Goal: Information Seeking & Learning: Learn about a topic

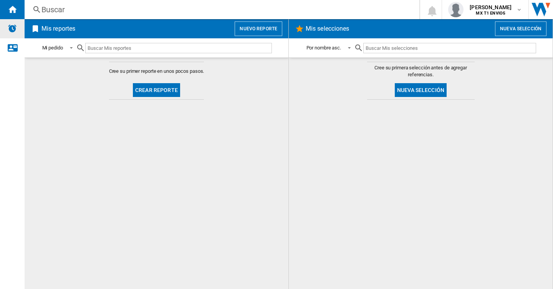
click at [14, 28] on img "Alertas" at bounding box center [12, 28] width 9 height 9
click at [15, 49] on ng-md-icon "Contáctanos" at bounding box center [12, 47] width 9 height 9
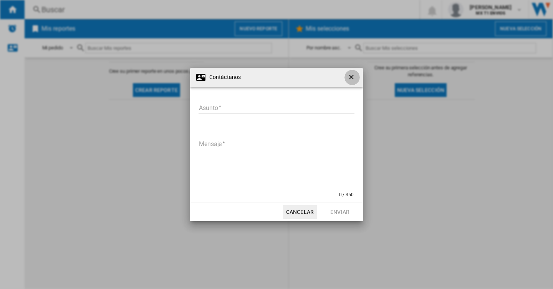
click at [352, 78] on ng-md-icon "getI18NText('BUTTONS.CLOSE_DIALOG')" at bounding box center [351, 77] width 9 height 9
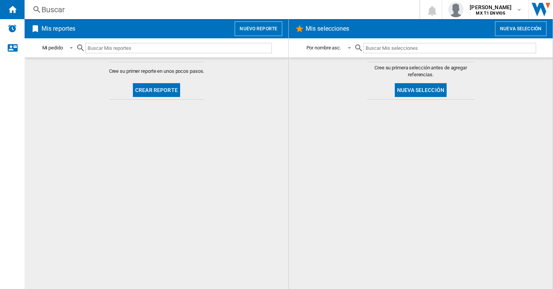
click at [83, 48] on md-icon at bounding box center [80, 47] width 9 height 9
click at [76, 48] on md-icon at bounding box center [80, 47] width 9 height 9
click at [73, 46] on span at bounding box center [68, 47] width 9 height 7
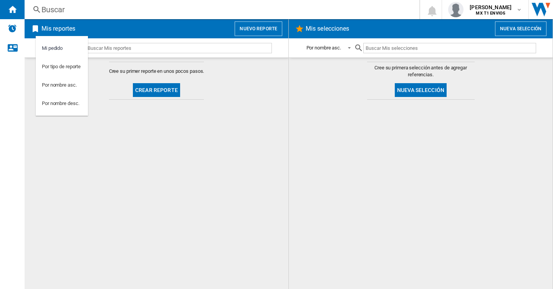
click at [273, 30] on md-backdrop at bounding box center [276, 144] width 553 height 289
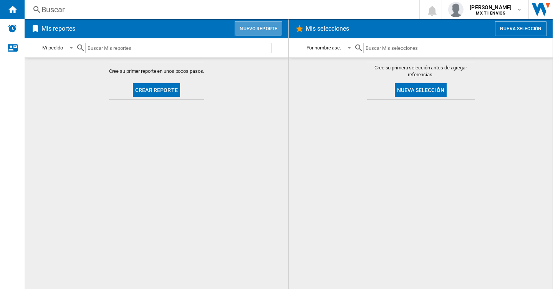
click at [273, 30] on button "Nuevo reporte" at bounding box center [259, 28] width 48 height 15
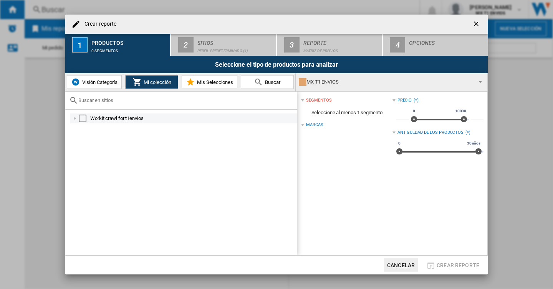
click at [84, 120] on div "Select" at bounding box center [83, 119] width 8 height 8
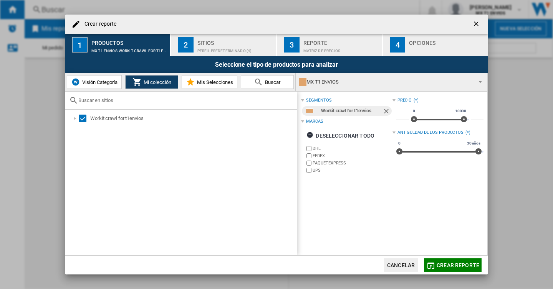
click at [466, 268] on span "Crear reporte" at bounding box center [457, 266] width 43 height 6
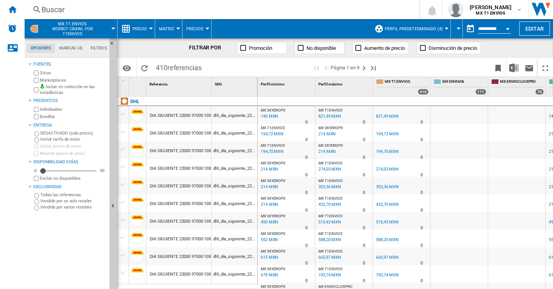
click at [185, 116] on div "DIA SIGUIENTE 22000 97000 10X10X10X10KG" at bounding box center [193, 116] width 86 height 18
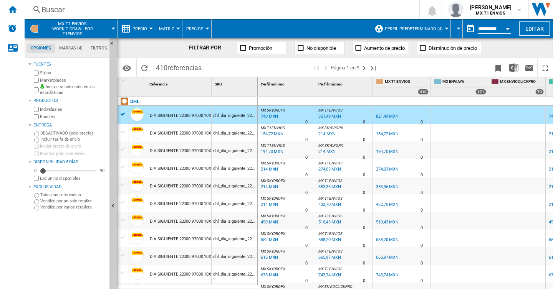
click at [69, 45] on md-tab-item "Marcas (4)" at bounding box center [70, 48] width 31 height 9
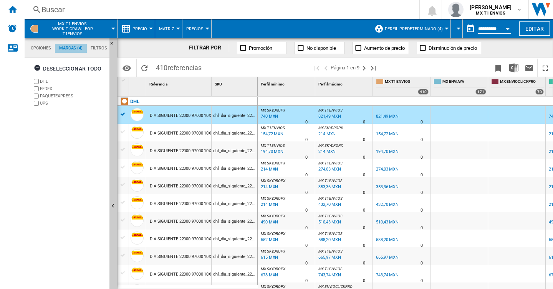
scroll to position [29, 0]
click at [38, 49] on md-tab-item "Opciones" at bounding box center [40, 48] width 28 height 9
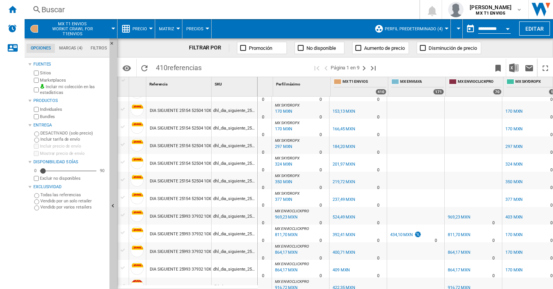
scroll to position [0, 43]
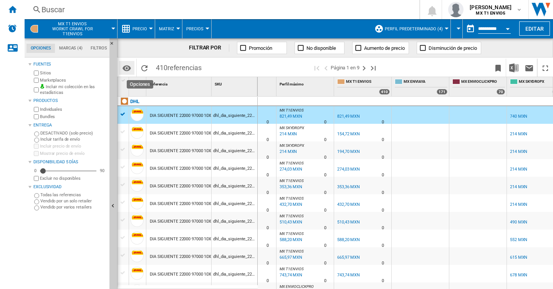
click at [127, 71] on md-icon "Opciones" at bounding box center [126, 68] width 9 height 9
click at [165, 28] on span "Matriz" at bounding box center [166, 28] width 15 height 5
click at [177, 52] on button "Matriz" at bounding box center [178, 47] width 47 height 18
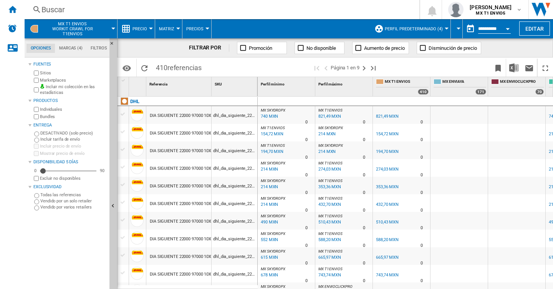
click at [173, 26] on span "Matriz" at bounding box center [166, 28] width 15 height 5
click at [185, 71] on button "Clasificación" at bounding box center [178, 66] width 47 height 18
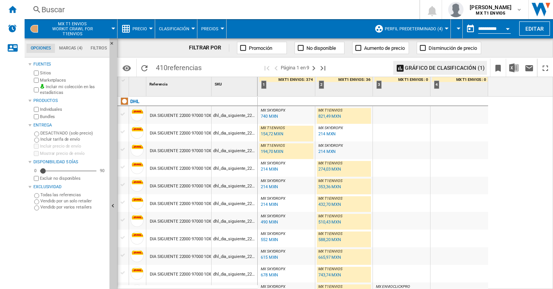
click at [206, 31] on span "Precios" at bounding box center [209, 28] width 17 height 5
click at [175, 26] on md-backdrop at bounding box center [276, 144] width 553 height 289
click at [149, 31] on button "Precio" at bounding box center [141, 28] width 18 height 19
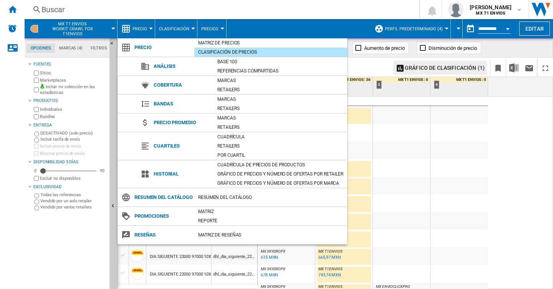
click at [159, 156] on div "Cuartiles" at bounding box center [175, 146] width 77 height 28
click at [165, 148] on span "Cuartiles" at bounding box center [182, 146] width 64 height 11
click at [233, 66] on div "Referencias compartidas" at bounding box center [280, 70] width 134 height 9
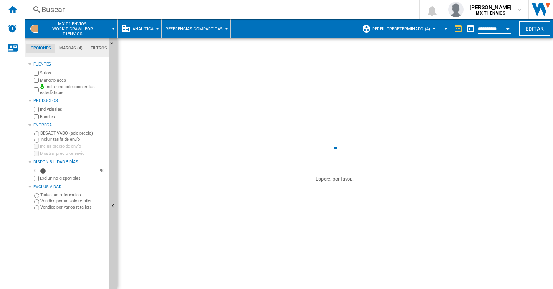
click at [233, 66] on div "SKU 1" at bounding box center [235, 64] width 44 height 12
click at [217, 37] on button "Referencias compartidas" at bounding box center [195, 28] width 61 height 19
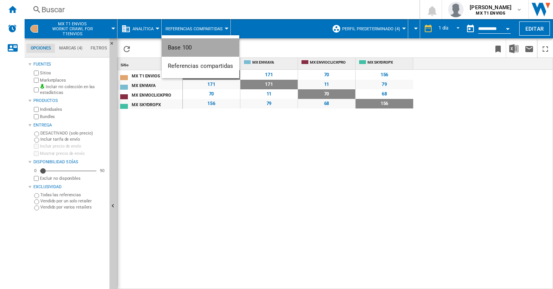
click at [185, 43] on button "Base 100" at bounding box center [201, 47] width 78 height 18
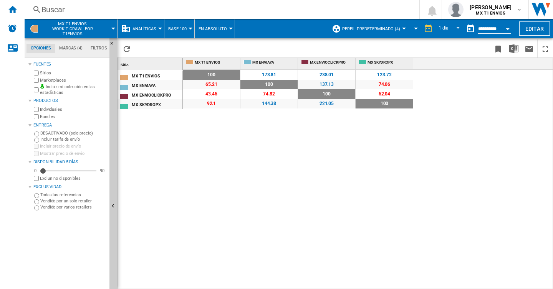
click at [207, 46] on span at bounding box center [223, 49] width 178 height 18
click at [153, 26] on span "Analíticas" at bounding box center [144, 28] width 24 height 5
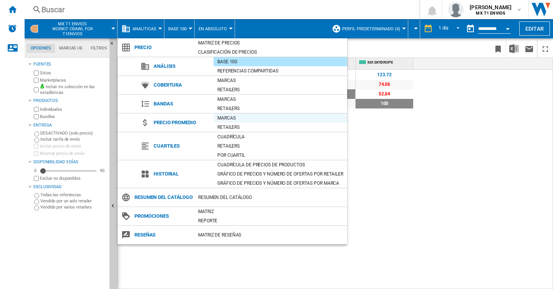
click at [226, 121] on div "Marcas" at bounding box center [280, 118] width 134 height 8
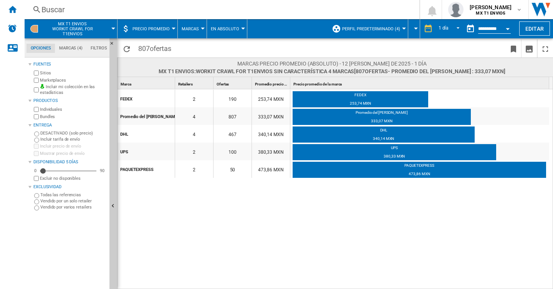
click at [191, 26] on span "Marcas" at bounding box center [190, 28] width 17 height 5
click at [195, 67] on span "Retailers" at bounding box center [194, 66] width 23 height 7
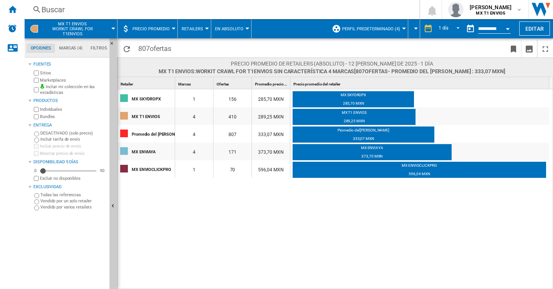
click at [162, 29] on span "Precio promedio" at bounding box center [150, 28] width 37 height 5
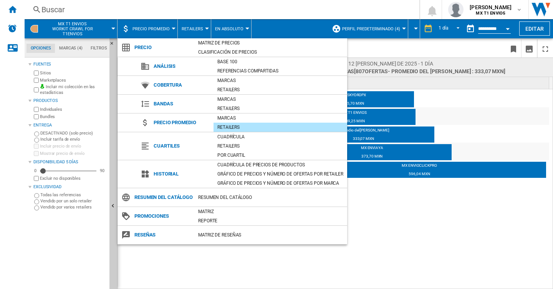
click at [500, 249] on md-backdrop at bounding box center [276, 144] width 553 height 289
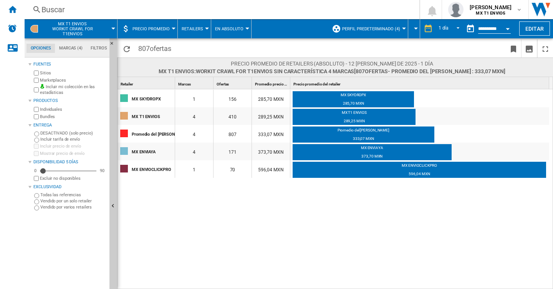
click at [243, 199] on div "MX SKYDROPX 1 156 285,70 MXN MX SKYDROPX 285,70 MXN MX T1 ENVIOS 4 410 289,25 M…" at bounding box center [335, 189] width 436 height 201
click at [159, 33] on button "Precio promedio" at bounding box center [152, 28] width 41 height 19
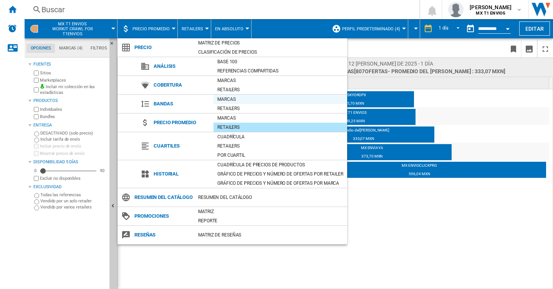
click at [232, 99] on div "Marcas" at bounding box center [280, 100] width 134 height 8
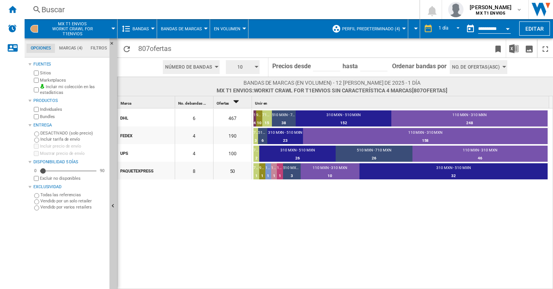
click at [149, 28] on button "Bandas" at bounding box center [142, 28] width 20 height 19
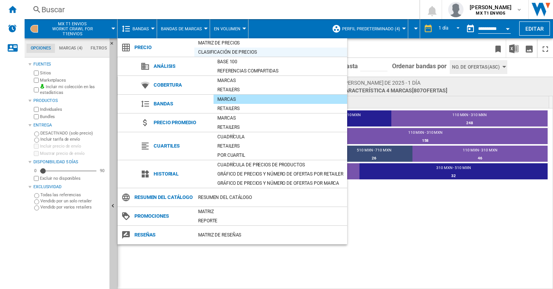
click at [234, 50] on div "Clasificación de precios" at bounding box center [270, 52] width 153 height 8
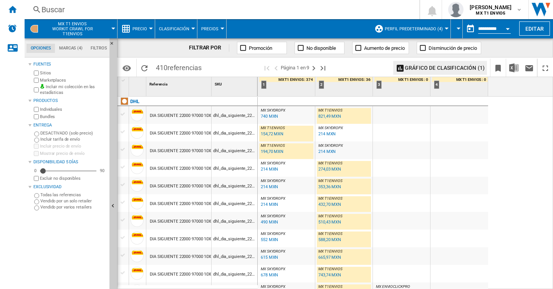
click at [136, 26] on span "Precio" at bounding box center [139, 28] width 15 height 5
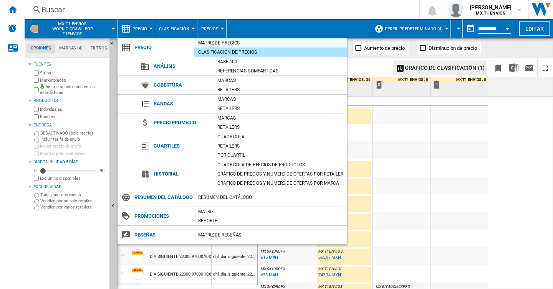
click at [223, 42] on div "Matriz de precios" at bounding box center [270, 43] width 153 height 8
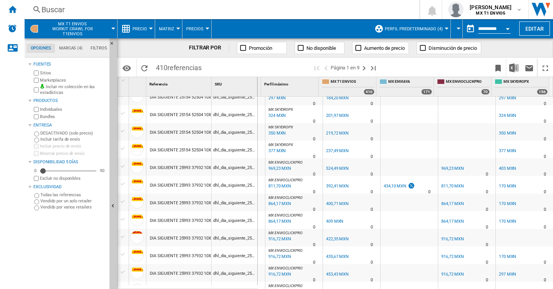
scroll to position [479, 0]
